Goal: Task Accomplishment & Management: Manage account settings

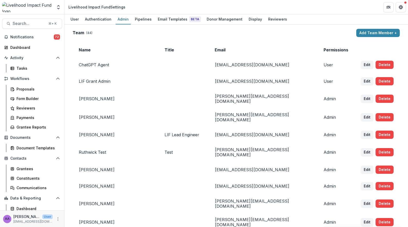
scroll to position [869, 0]
